Goal: Task Accomplishment & Management: Manage account settings

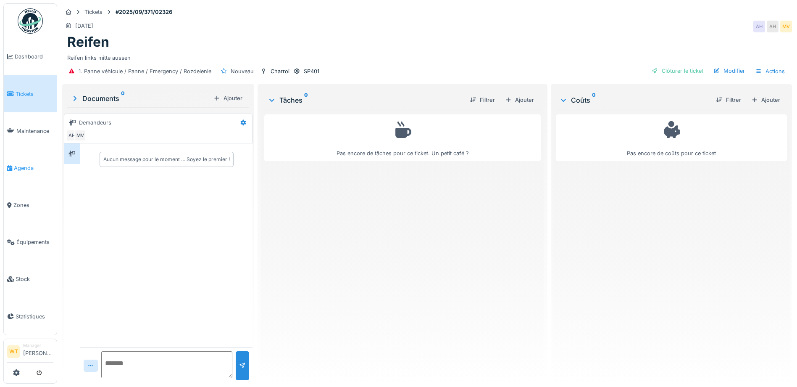
click at [15, 164] on span "Agenda" at bounding box center [33, 168] width 39 height 8
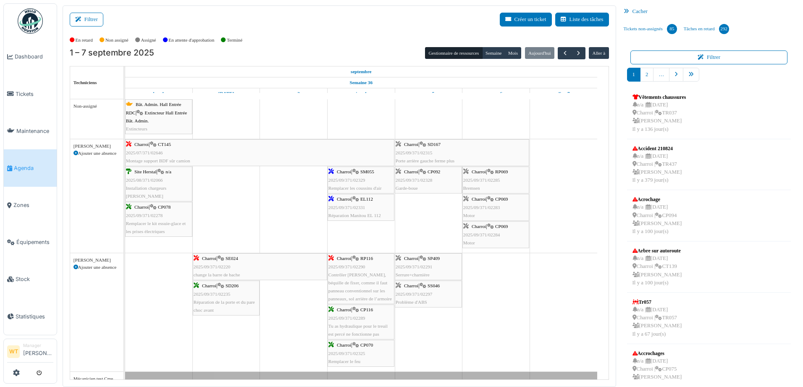
scroll to position [210, 0]
click at [685, 79] on link "pager" at bounding box center [691, 75] width 16 height 14
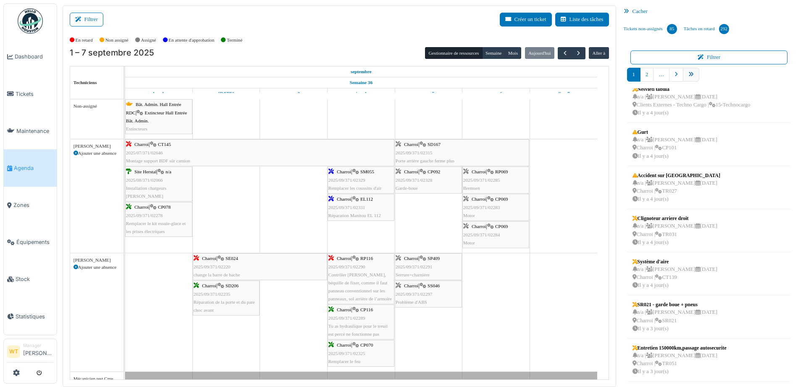
scroll to position [138, 0]
click at [707, 77] on link "10" at bounding box center [707, 75] width 16 height 14
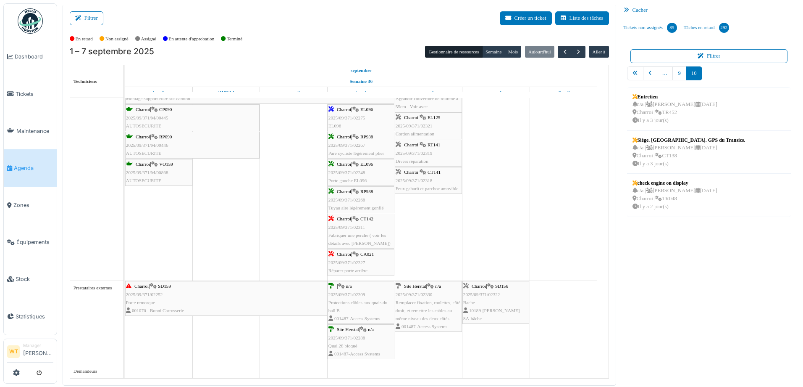
scroll to position [0, 0]
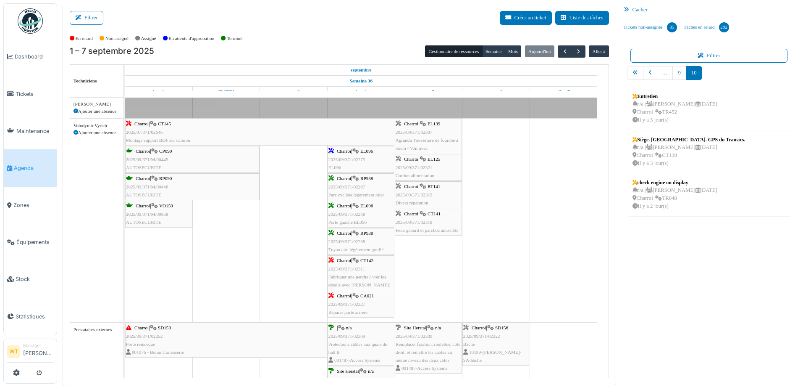
click at [369, 281] on div "Charroi | CT142 2025/09/371/02311 Fabriquer une perche ( voir les détails avec …" at bounding box center [361, 272] width 65 height 32
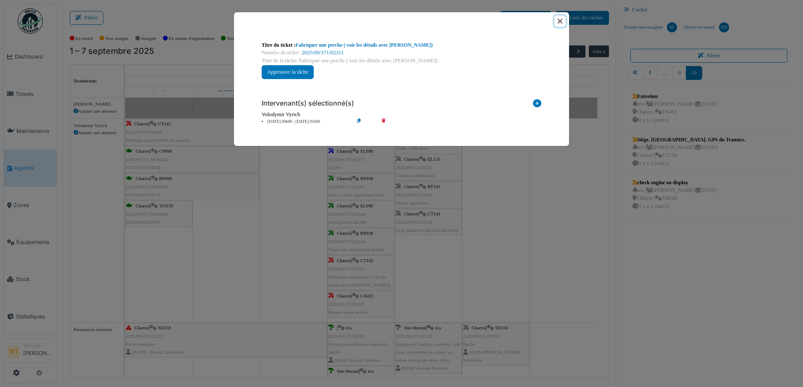
click at [561, 20] on button "Close" at bounding box center [560, 21] width 11 height 11
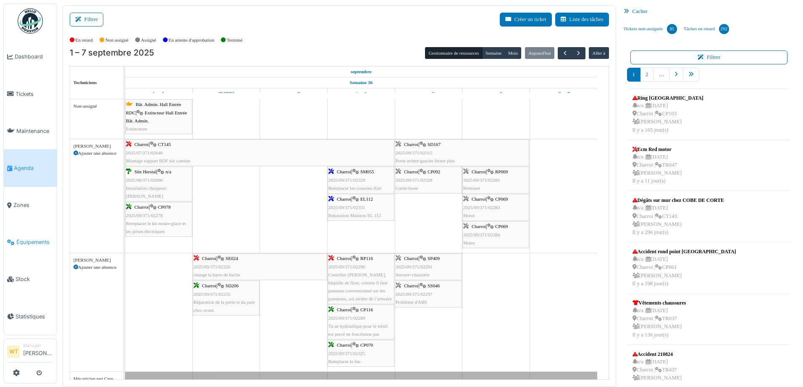
click at [32, 242] on link "Équipements" at bounding box center [30, 242] width 53 height 37
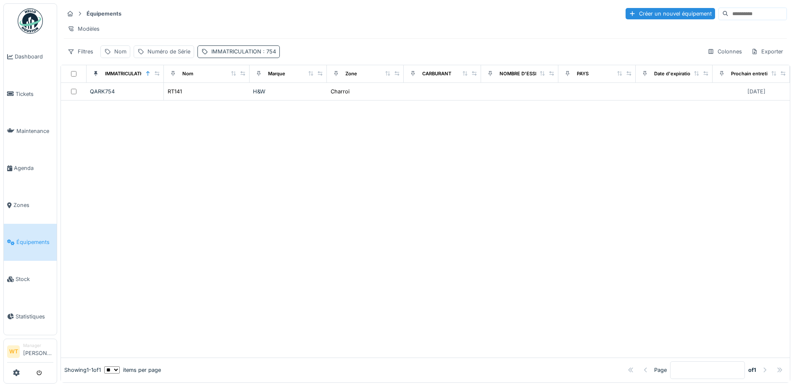
click at [228, 55] on div "IMMATRICULATION : 754" at bounding box center [243, 51] width 65 height 8
click at [315, 99] on icon at bounding box center [314, 97] width 7 height 5
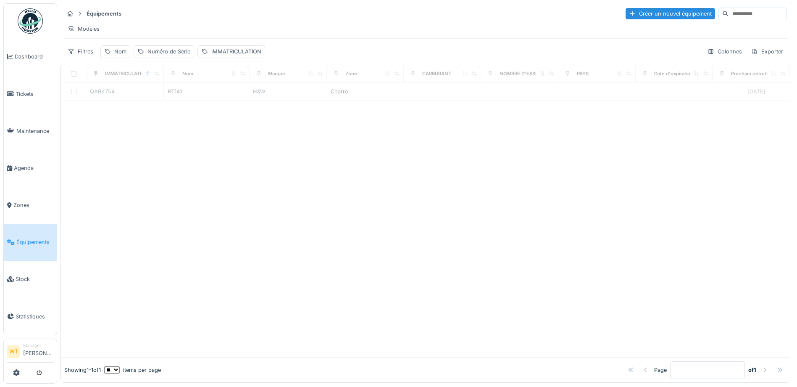
click at [131, 58] on div "Filtres Nom Numéro de Série IMMATRICULATION" at bounding box center [164, 51] width 201 height 12
click at [124, 61] on div "Équipements Créer un nouvel équipement Modèles Filtres Nom Numéro de Série IMMA…" at bounding box center [426, 32] width 730 height 58
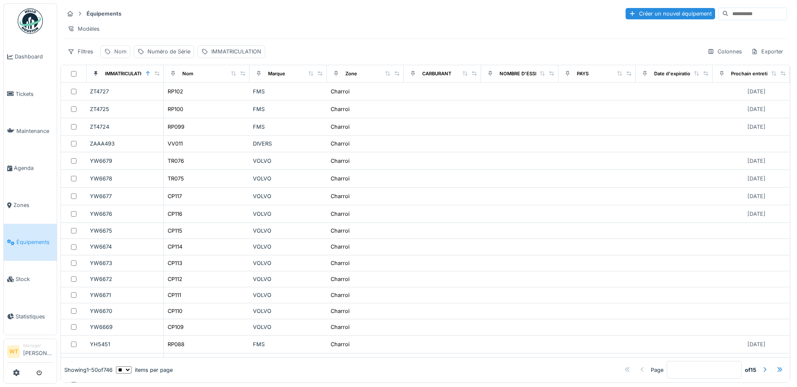
click at [122, 55] on div "Nom" at bounding box center [120, 51] width 12 height 8
click at [147, 100] on input "Nom" at bounding box center [146, 99] width 84 height 18
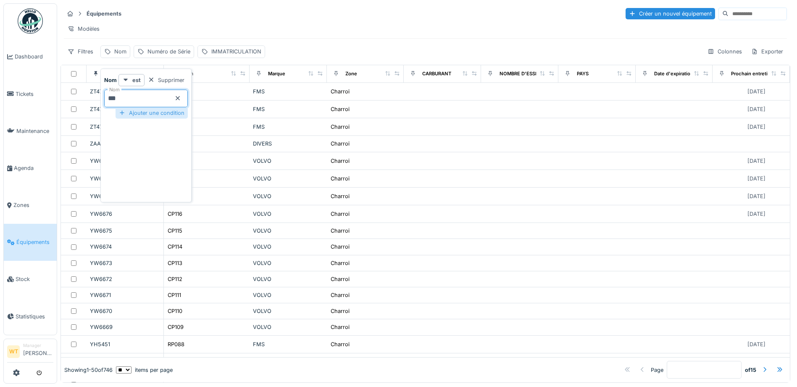
type input "***"
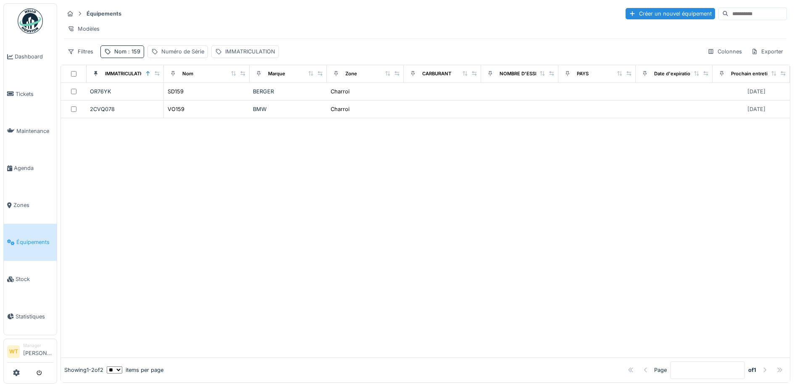
click at [202, 30] on div "Modèles" at bounding box center [425, 29] width 723 height 12
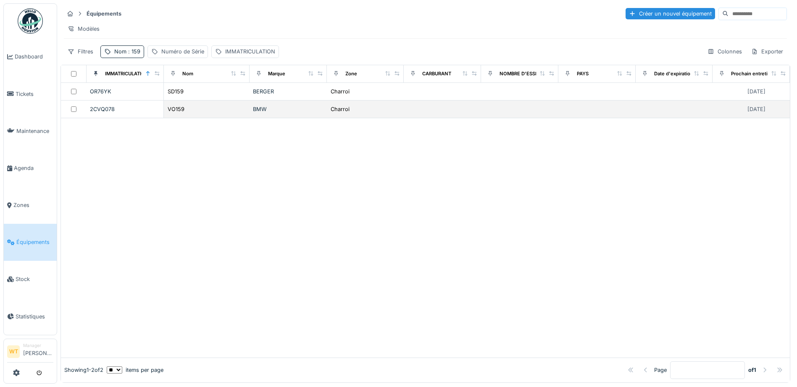
click at [197, 113] on div "VO159" at bounding box center [206, 109] width 79 height 9
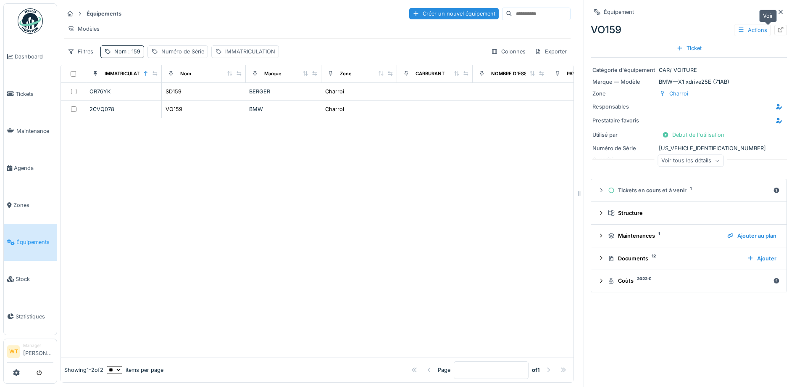
click at [777, 26] on div at bounding box center [780, 30] width 7 height 8
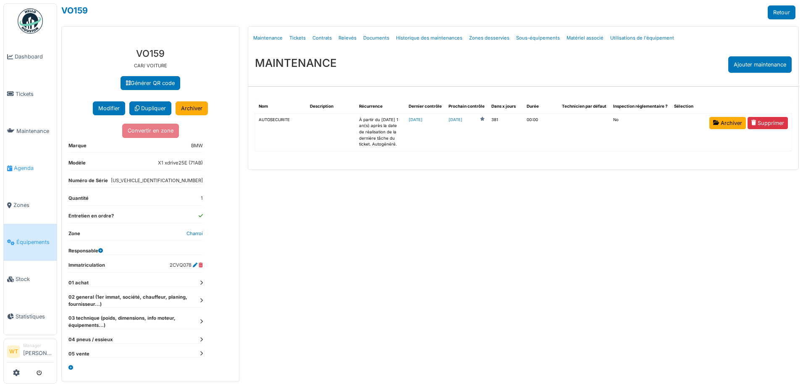
click at [16, 164] on span "Agenda" at bounding box center [33, 168] width 39 height 8
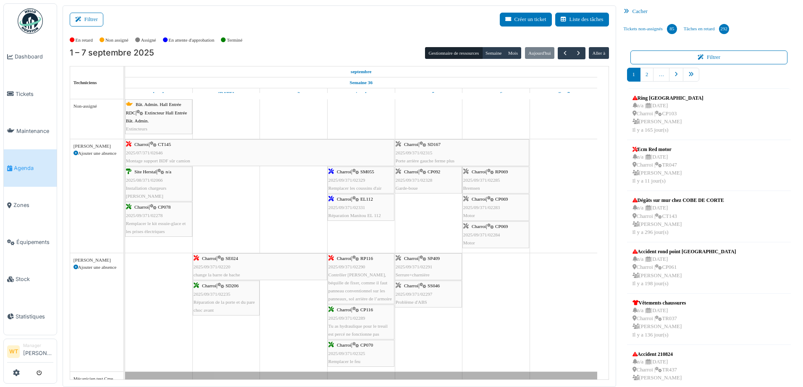
click at [374, 184] on div "Charroi | SM055 2025/09/371/02329 Remplacer les coussins d'air" at bounding box center [361, 180] width 65 height 24
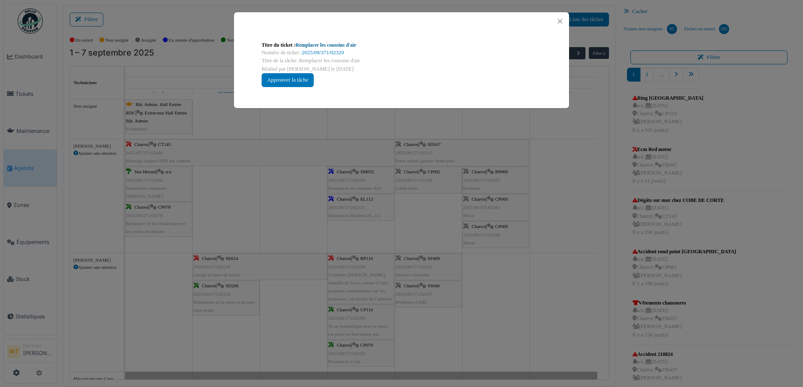
click at [340, 44] on link "Remplacer les coussins d'air" at bounding box center [326, 45] width 61 height 6
click at [559, 19] on button "Close" at bounding box center [560, 21] width 11 height 11
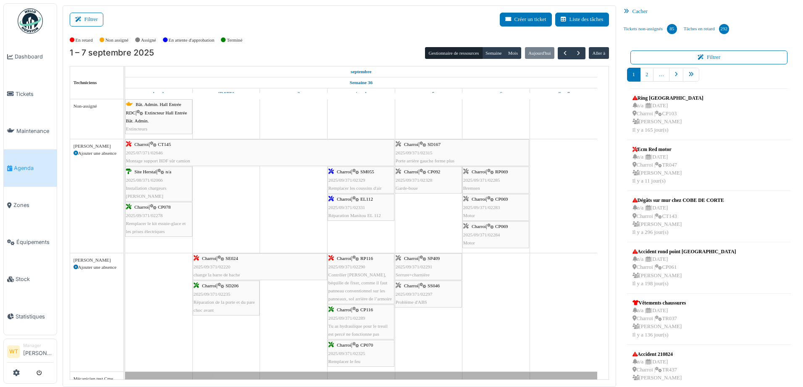
click at [344, 211] on div "Charroi | EL112 2025/09/371/02331 Réparation Manitou EL 112" at bounding box center [361, 207] width 65 height 24
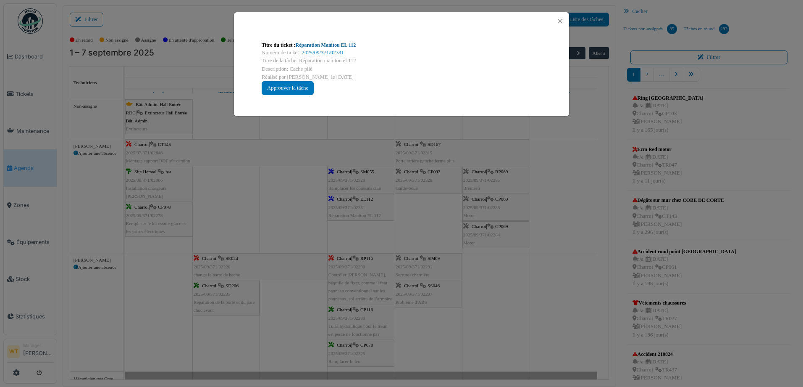
click at [308, 45] on link "Réparation Manitou EL 112" at bounding box center [326, 45] width 61 height 6
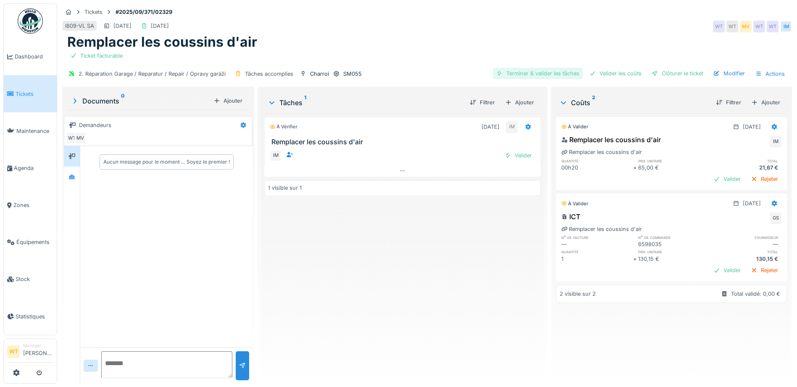
click at [543, 68] on div "Terminer & valider les tâches" at bounding box center [538, 73] width 90 height 11
click at [546, 70] on div "Terminer & valider les tâches" at bounding box center [538, 73] width 90 height 11
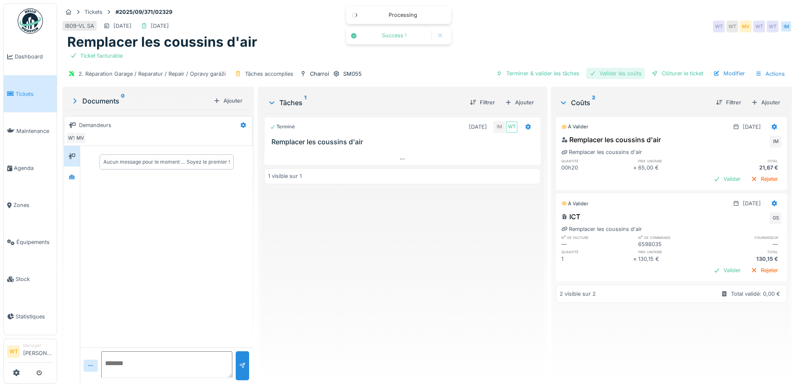
click at [603, 75] on div "Valider les coûts" at bounding box center [615, 73] width 59 height 11
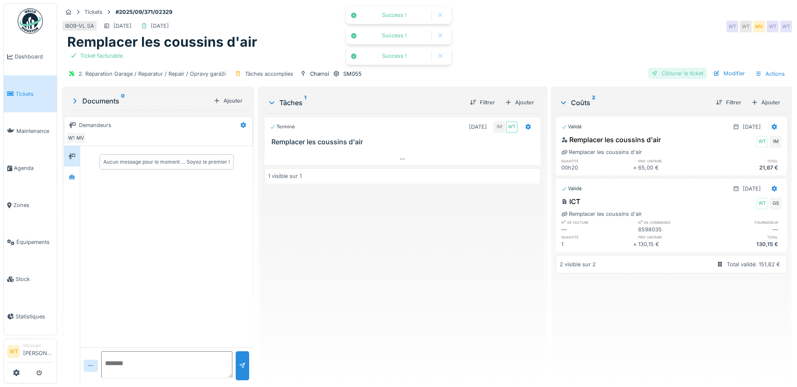
click at [652, 75] on div at bounding box center [655, 73] width 7 height 8
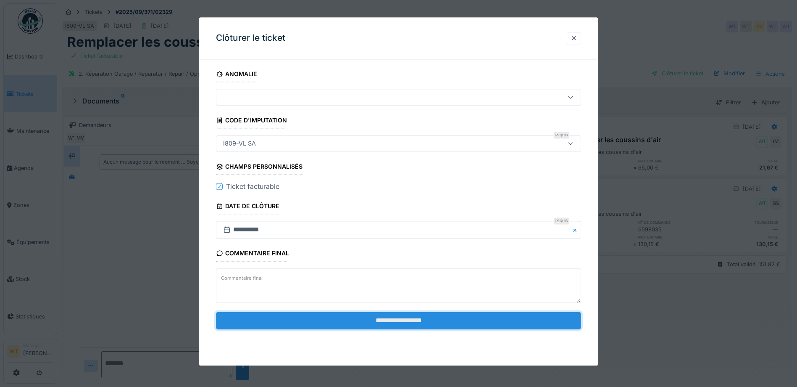
click at [307, 329] on input "**********" at bounding box center [398, 320] width 365 height 18
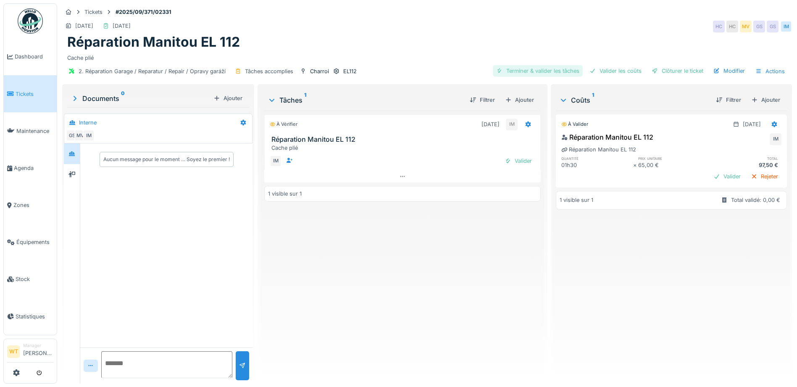
click at [553, 65] on div "Terminer & valider les tâches" at bounding box center [538, 70] width 90 height 11
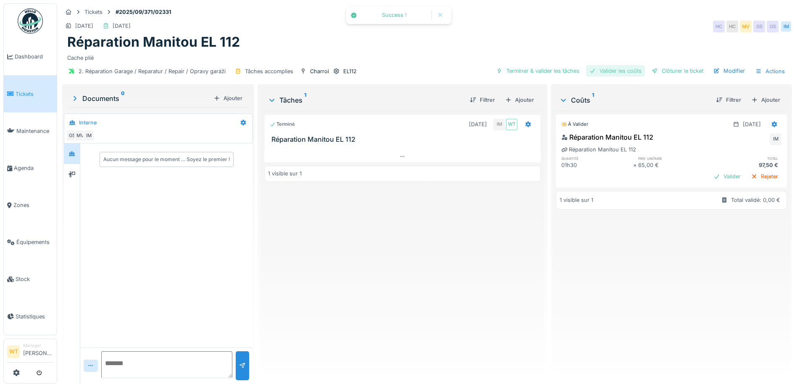
click at [601, 72] on div "Valider les coûts" at bounding box center [615, 70] width 59 height 11
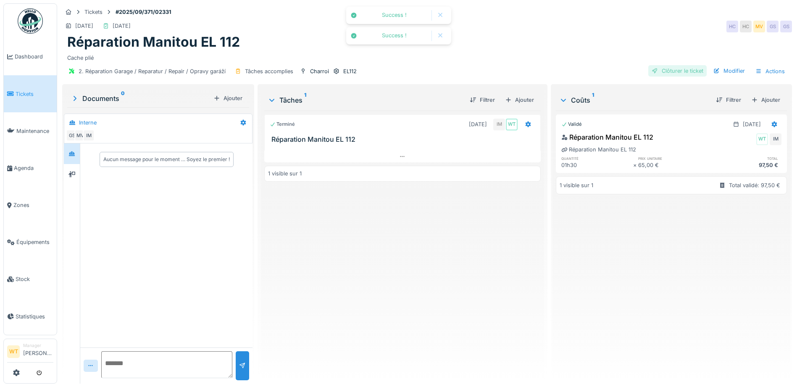
click at [653, 73] on div "Clôturer le ticket" at bounding box center [677, 70] width 58 height 11
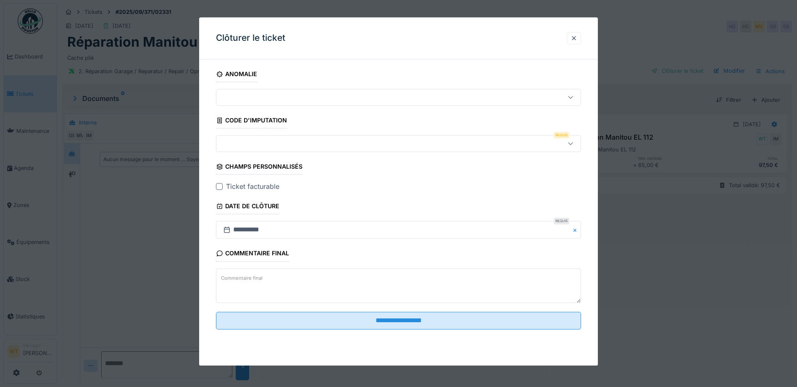
click at [297, 141] on div at bounding box center [377, 143] width 315 height 9
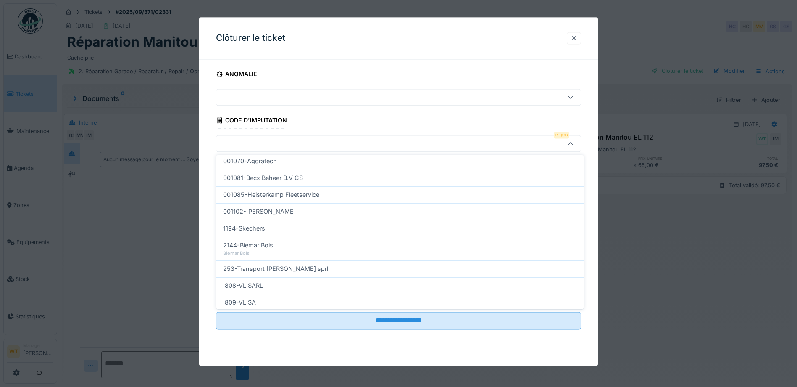
scroll to position [269, 0]
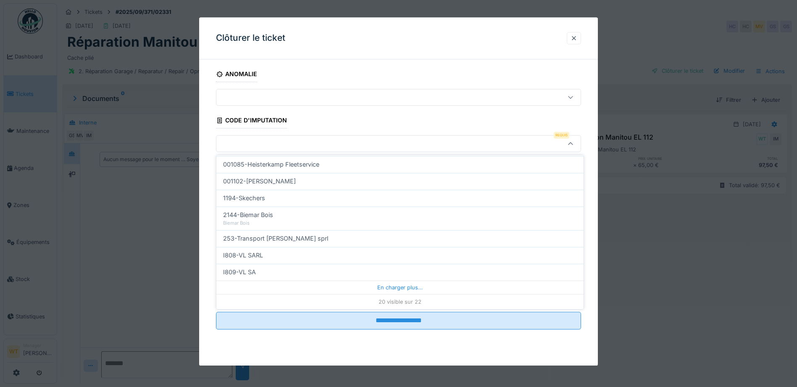
click at [263, 276] on div "I809-VL SA" at bounding box center [399, 271] width 367 height 17
type input "***"
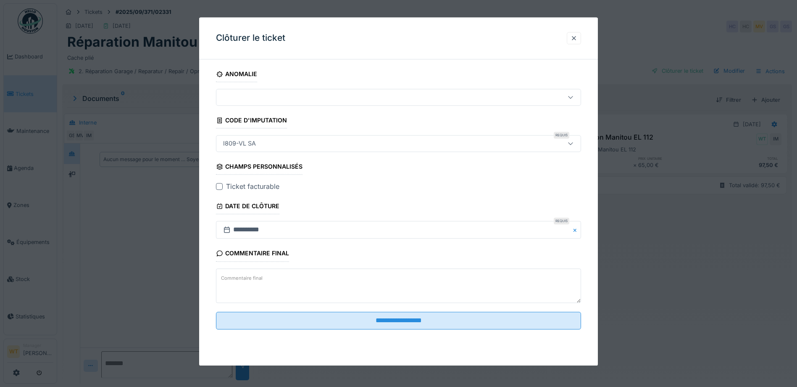
click at [219, 185] on div at bounding box center [219, 186] width 7 height 7
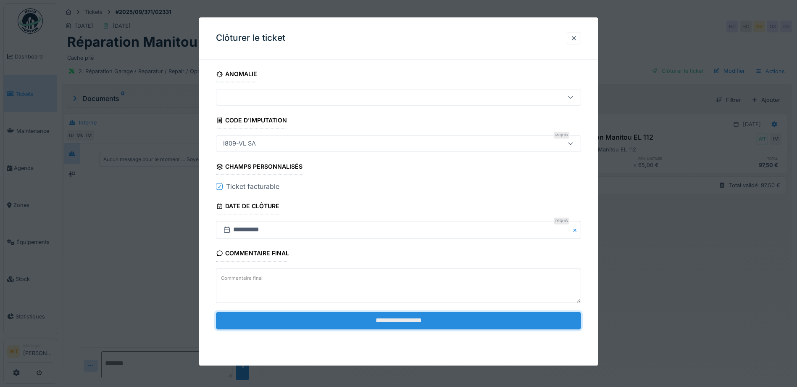
click at [301, 326] on input "**********" at bounding box center [398, 320] width 365 height 18
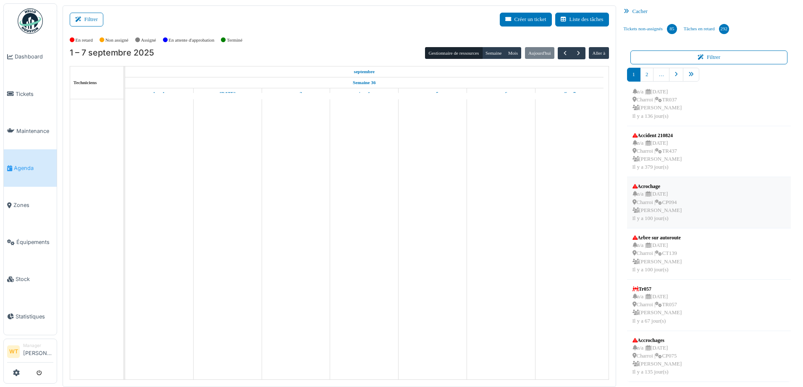
scroll to position [2, 0]
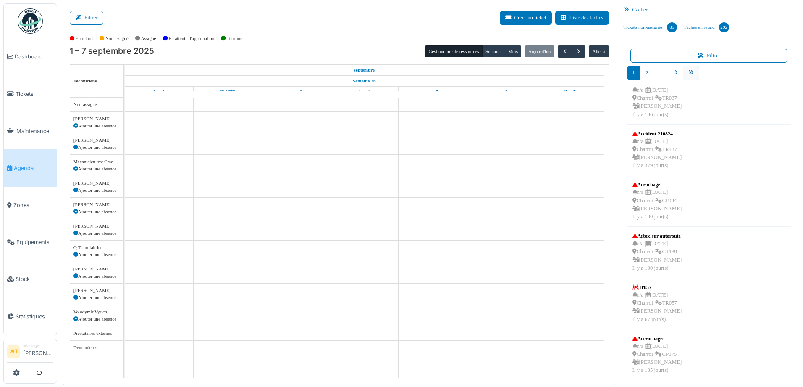
click at [689, 73] on icon "pager" at bounding box center [691, 72] width 5 height 5
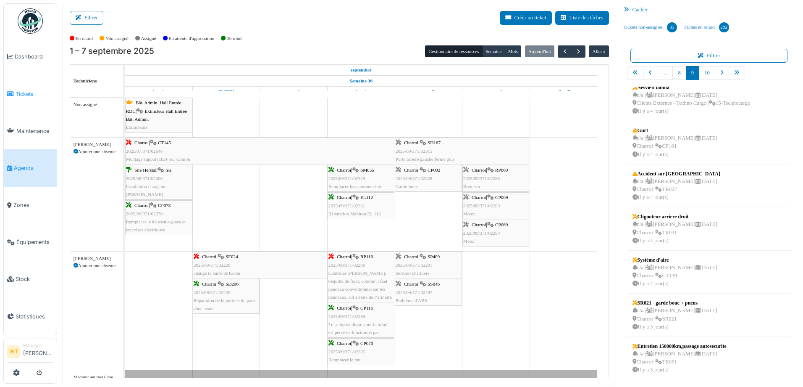
scroll to position [137, 0]
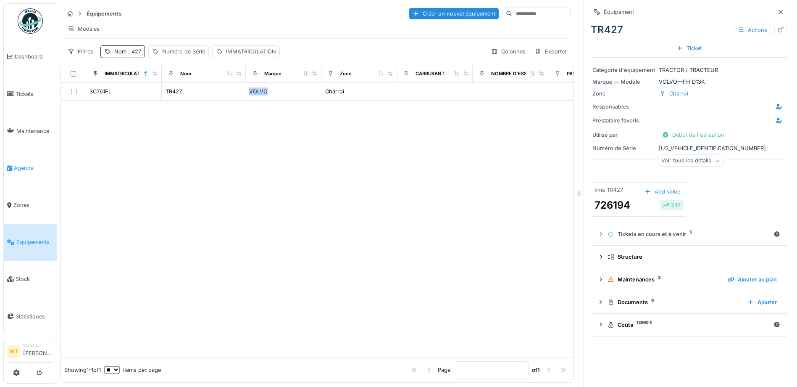
click at [24, 166] on span "Agenda" at bounding box center [33, 168] width 39 height 8
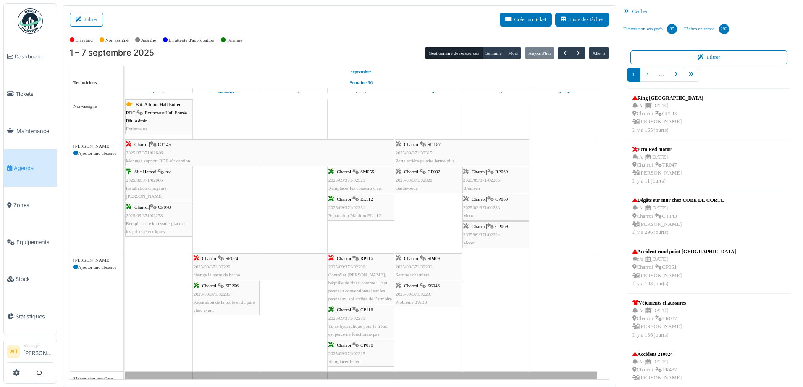
click at [366, 180] on div "Charroi | SM055 2025/09/371/02329 Remplacer les coussins d'air" at bounding box center [361, 180] width 65 height 24
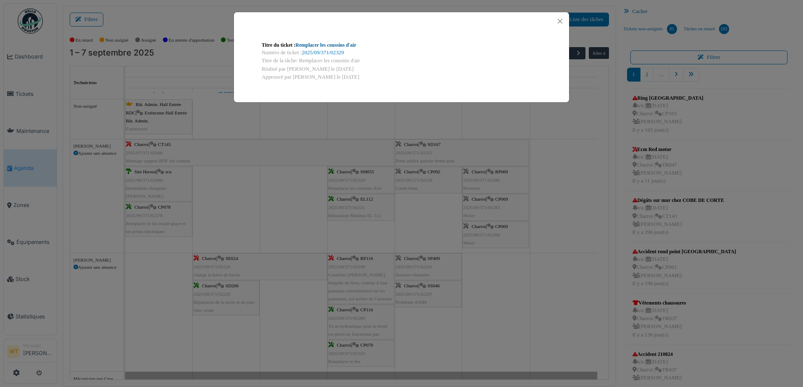
click at [338, 47] on link "Remplacer les coussins d'air" at bounding box center [326, 45] width 61 height 6
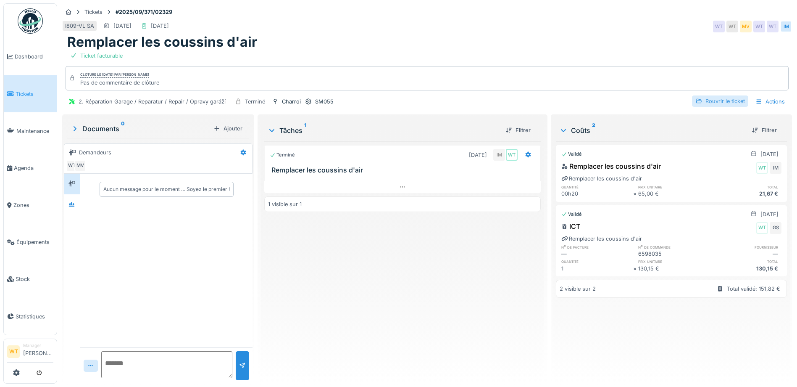
click at [716, 98] on div "Rouvrir le ticket" at bounding box center [720, 100] width 56 height 11
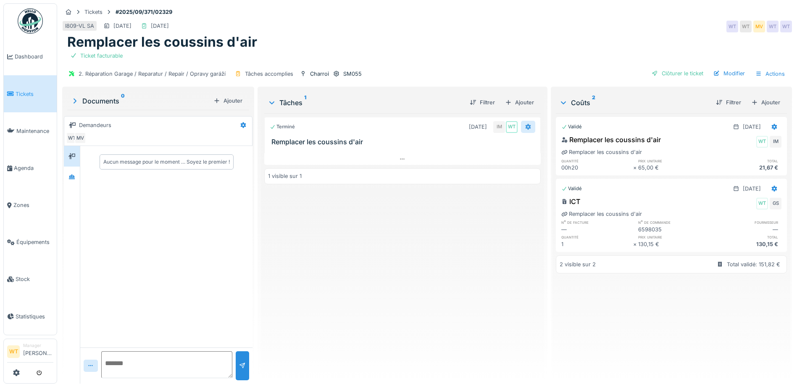
click at [526, 129] on icon at bounding box center [528, 126] width 7 height 5
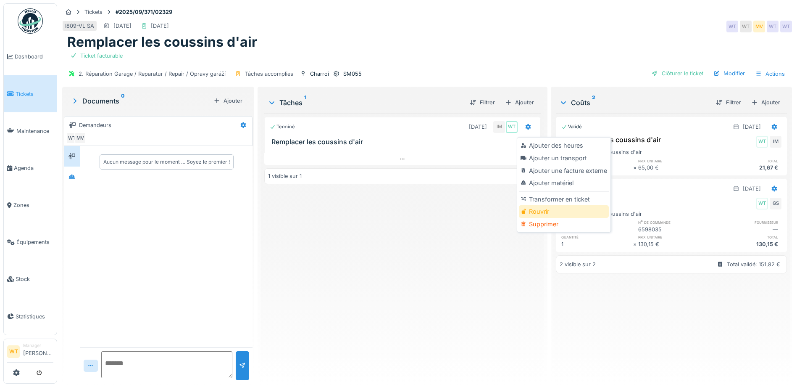
click at [542, 210] on div "Rouvrir" at bounding box center [564, 211] width 90 height 13
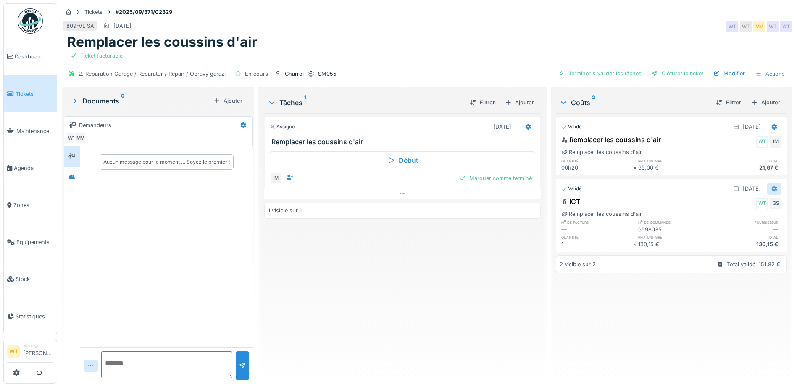
click at [772, 190] on icon at bounding box center [774, 189] width 5 height 6
click at [740, 208] on div "Rouvrir" at bounding box center [733, 207] width 41 height 13
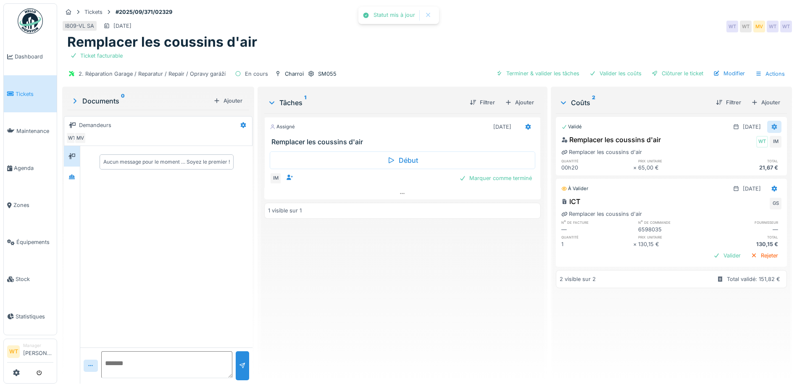
click at [771, 131] on div at bounding box center [774, 127] width 7 height 8
click at [730, 147] on div "Rouvrir" at bounding box center [733, 145] width 41 height 13
